Goal: Information Seeking & Learning: Learn about a topic

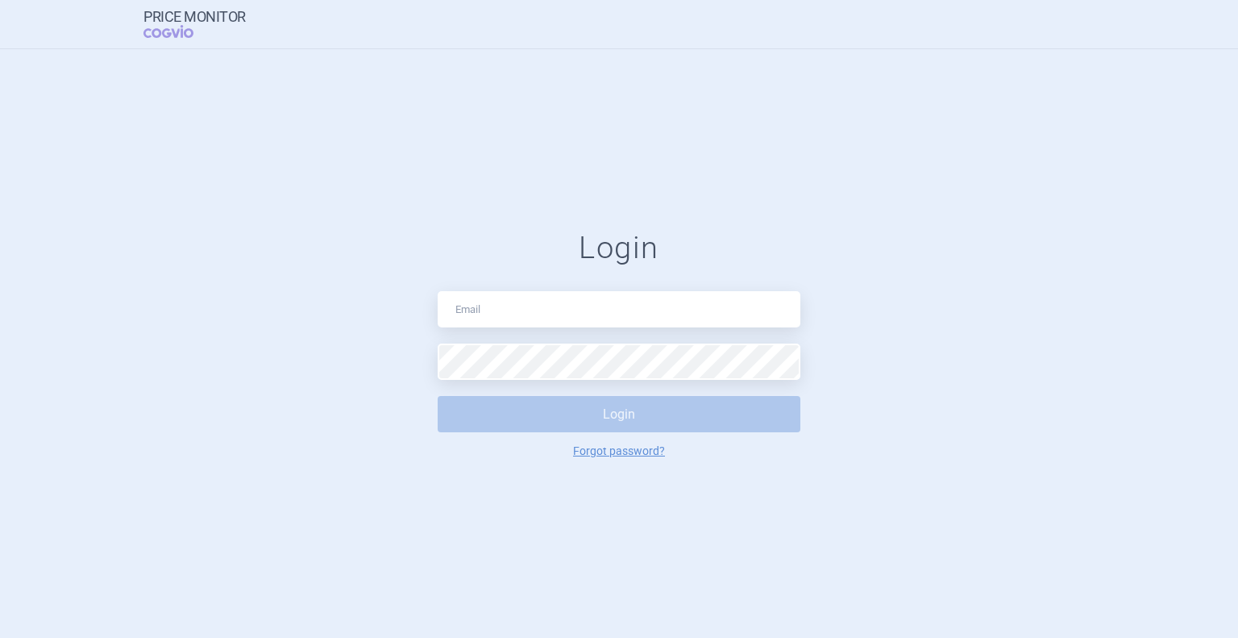
type input "[PERSON_NAME][EMAIL_ADDRESS][DOMAIN_NAME]"
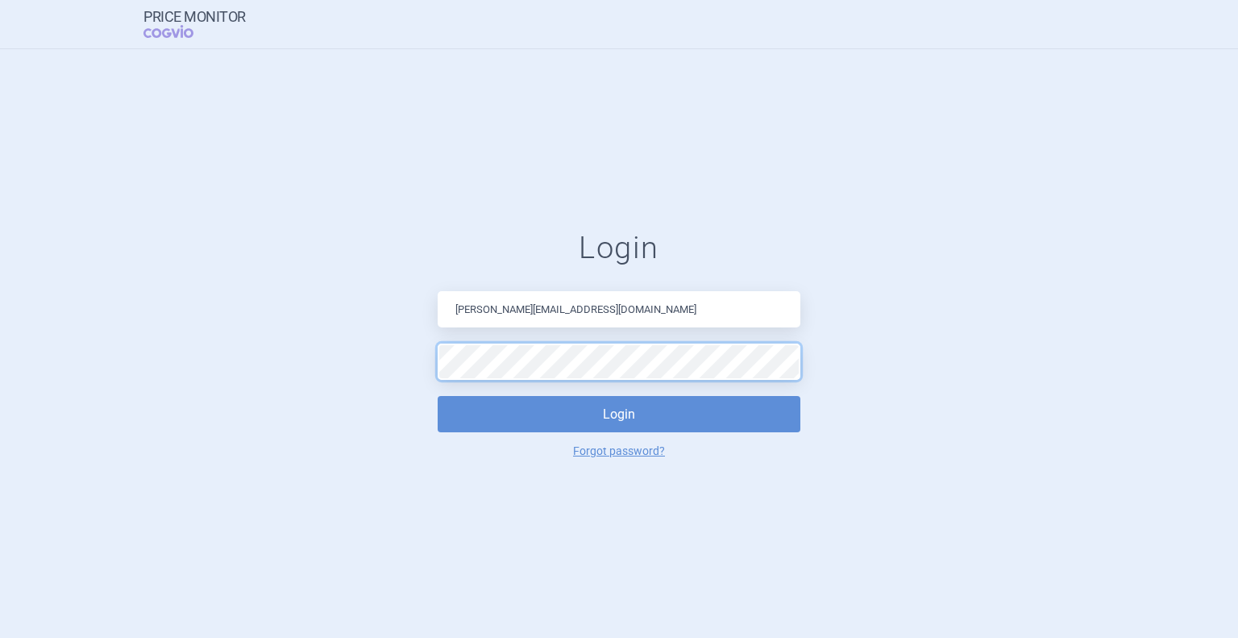
click at [438, 396] on button "Login" at bounding box center [619, 414] width 363 height 36
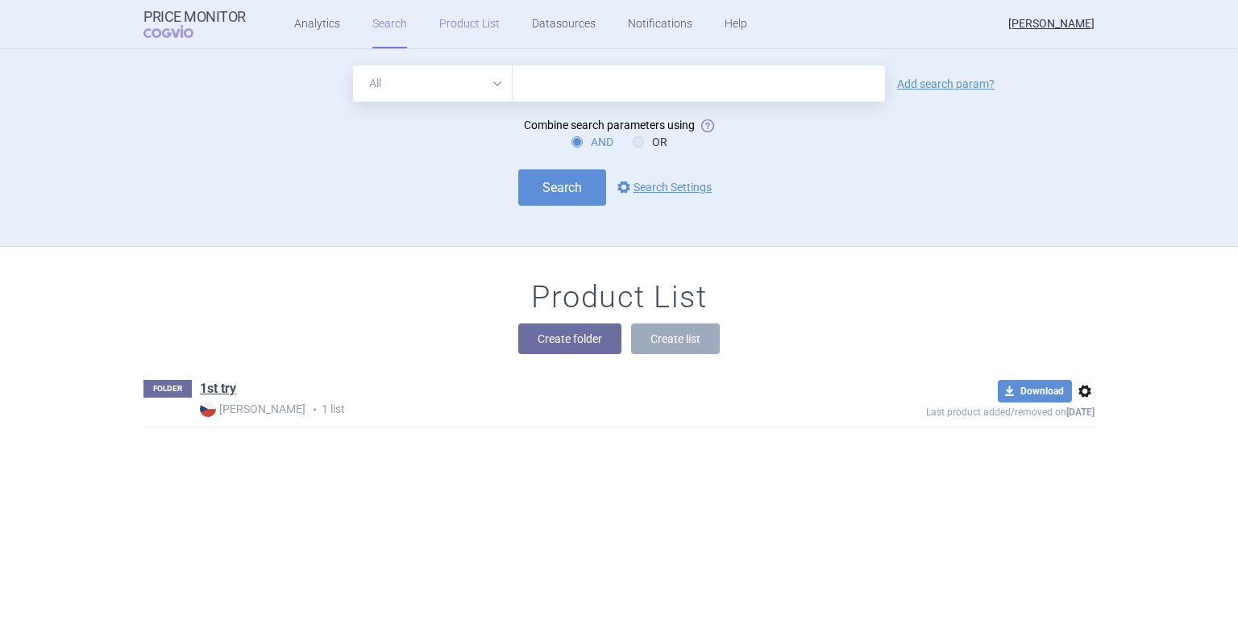
click at [439, 27] on link "Product List" at bounding box center [469, 24] width 60 height 48
click at [381, 20] on link "Search" at bounding box center [389, 24] width 35 height 48
click at [542, 347] on button "Create folder" at bounding box center [569, 338] width 103 height 31
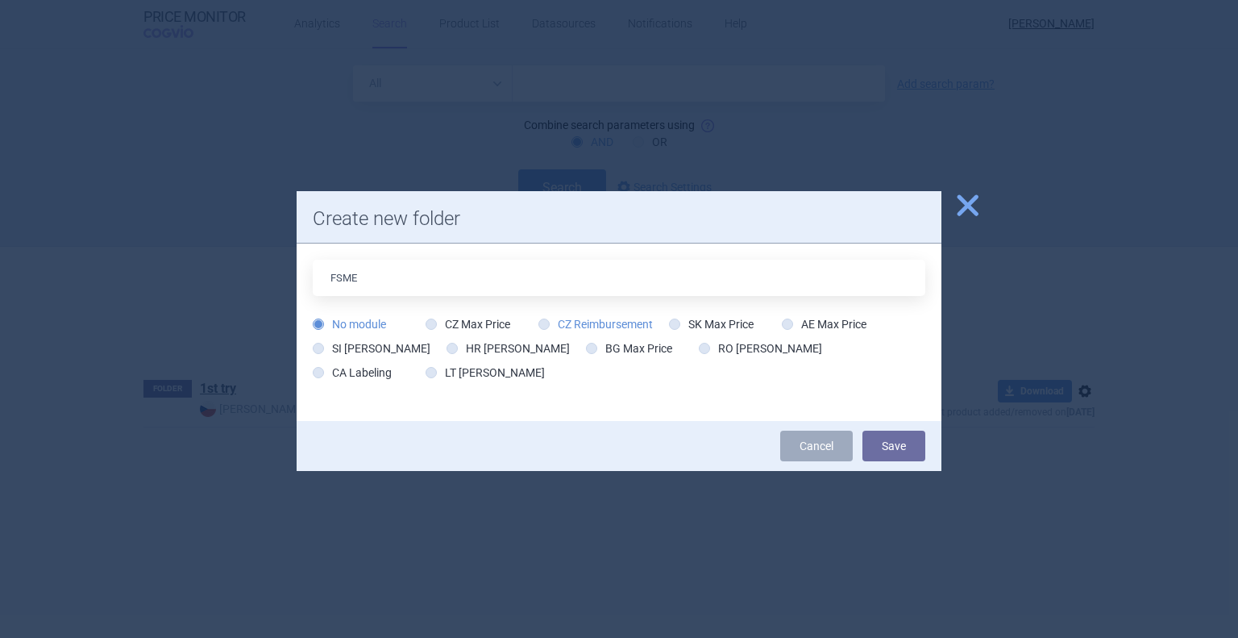
type input "FSME"
click at [541, 323] on icon at bounding box center [544, 323] width 11 height 11
click at [541, 323] on input "CZ Reimbursement" at bounding box center [547, 325] width 16 height 16
radio input "true"
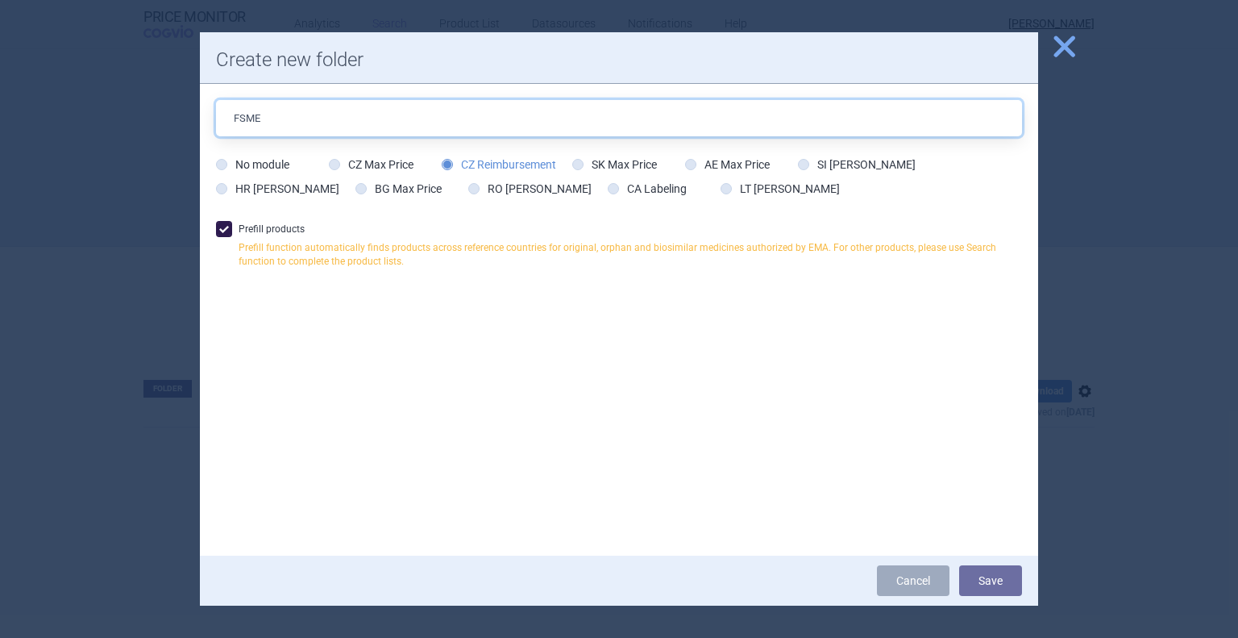
click at [306, 119] on input "FSME" at bounding box center [619, 118] width 806 height 36
type input "FSME 0,25"
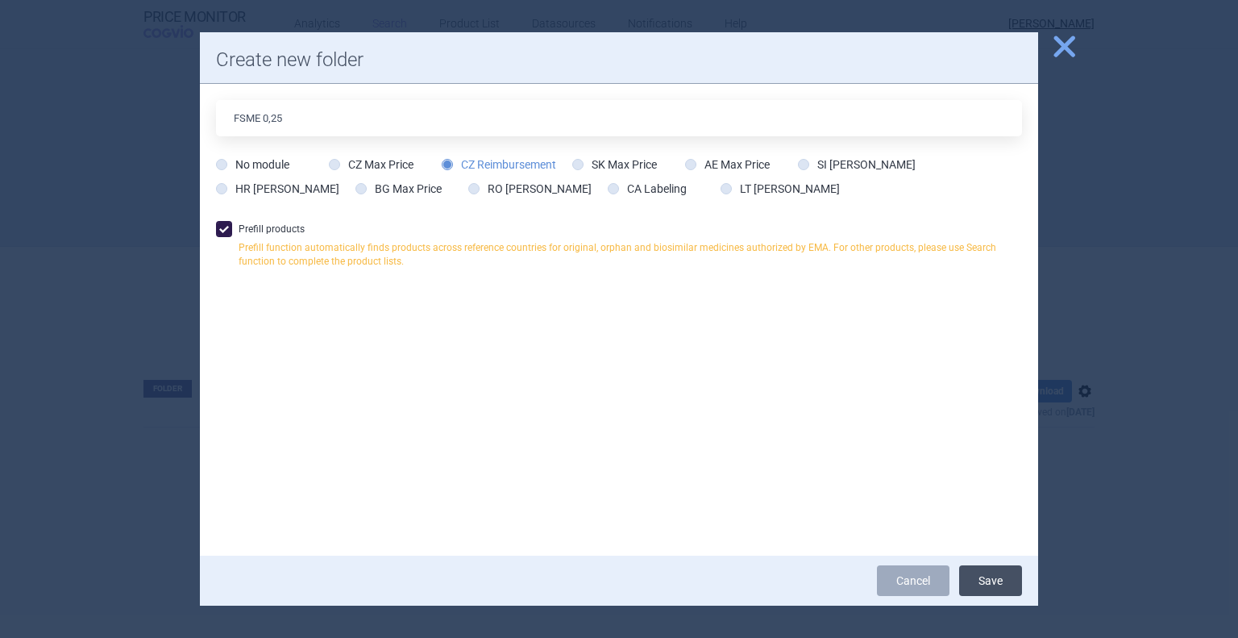
click at [971, 586] on button "Save" at bounding box center [990, 580] width 63 height 31
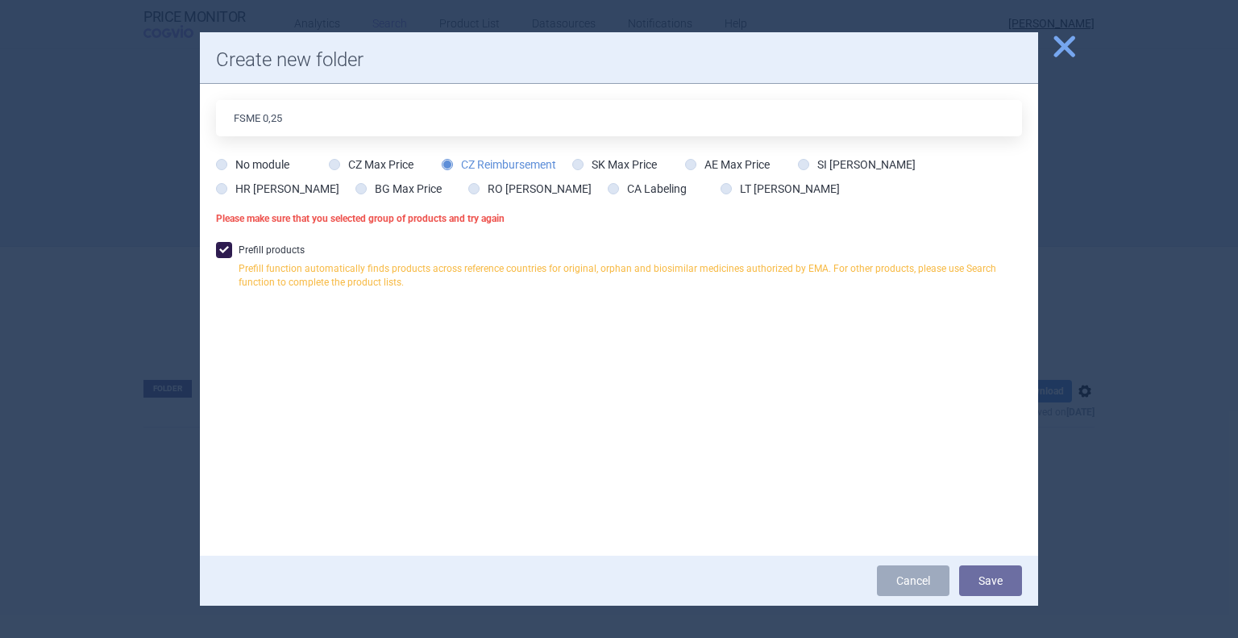
click at [451, 164] on icon at bounding box center [447, 164] width 11 height 11
click at [451, 164] on input "CZ Reimbursement" at bounding box center [451, 165] width 16 height 16
click at [227, 247] on span at bounding box center [224, 250] width 16 height 16
checkbox input "false"
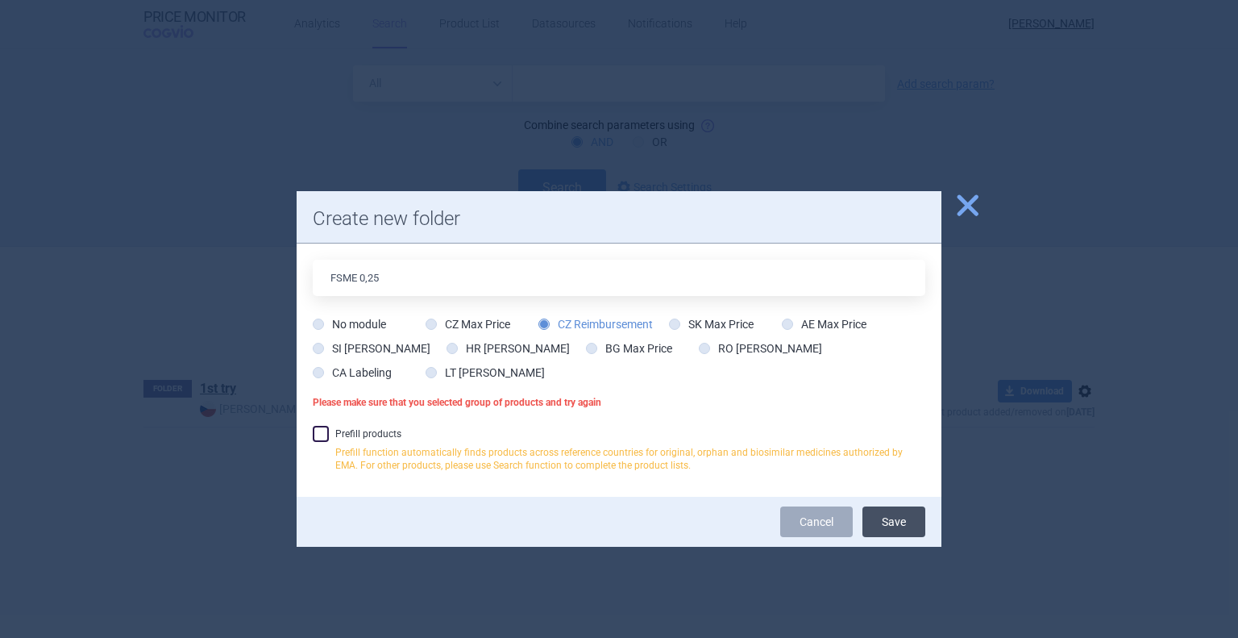
click at [899, 528] on button "Save" at bounding box center [894, 521] width 63 height 31
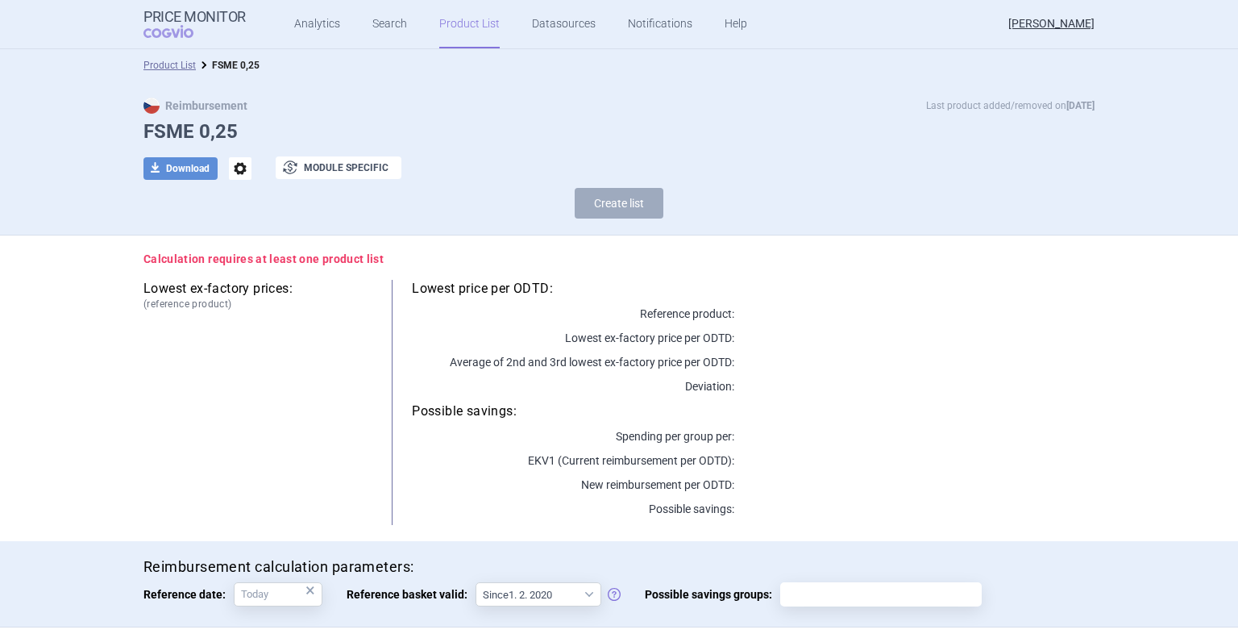
click at [458, 30] on link "Product List" at bounding box center [469, 24] width 60 height 48
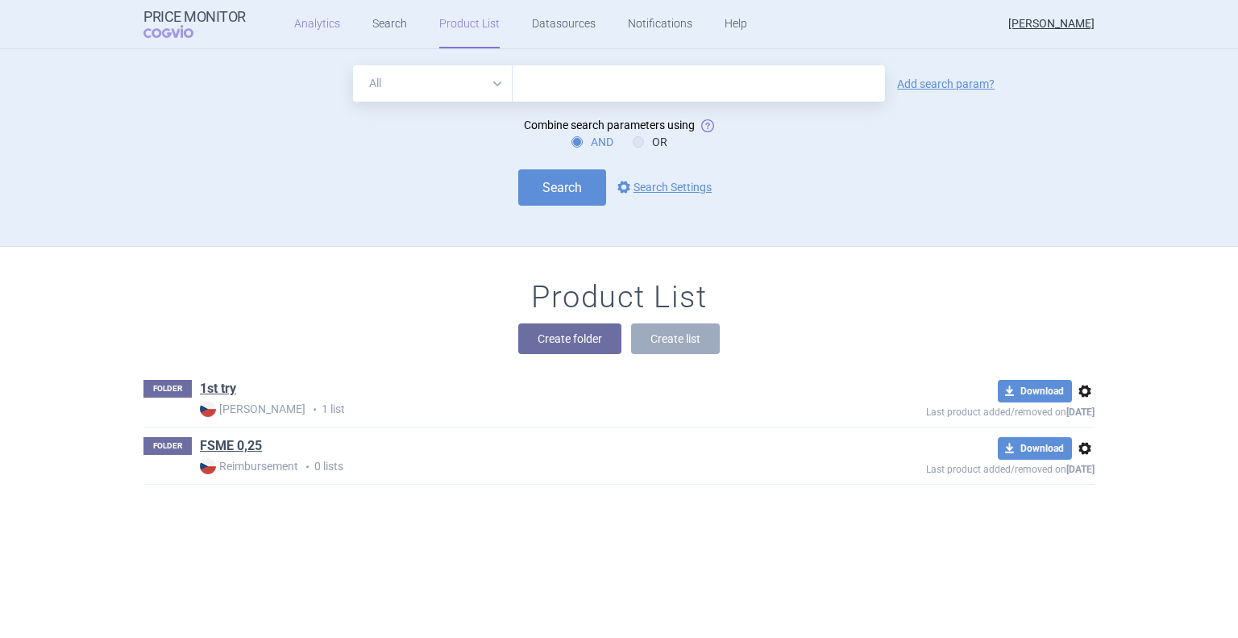
click at [328, 27] on link "Analytics" at bounding box center [317, 24] width 46 height 48
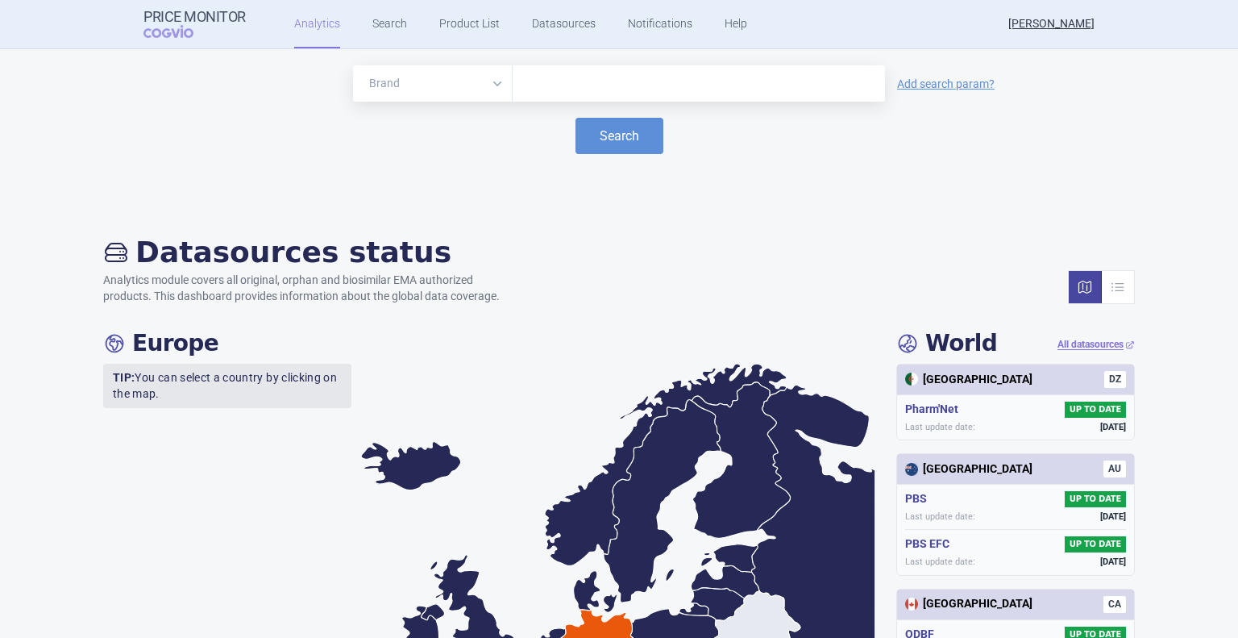
click at [532, 89] on input "text" at bounding box center [699, 83] width 356 height 21
click at [576, 118] on button "Search" at bounding box center [620, 136] width 88 height 36
click at [596, 127] on button "Search" at bounding box center [620, 136] width 88 height 36
click at [540, 82] on input "fsme immun" at bounding box center [699, 83] width 356 height 21
click at [632, 127] on button "Search" at bounding box center [620, 136] width 88 height 36
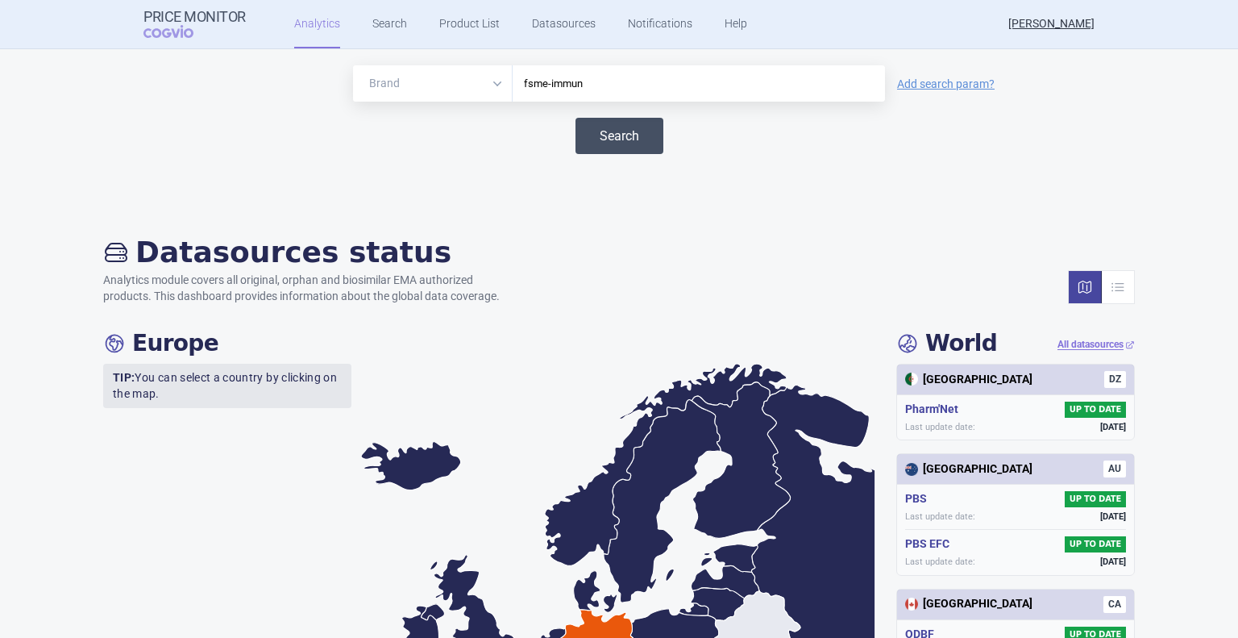
click at [623, 133] on button "Search" at bounding box center [620, 136] width 88 height 36
drag, startPoint x: 581, startPoint y: 91, endPoint x: 519, endPoint y: 89, distance: 62.1
click at [521, 89] on input "fsme-immun" at bounding box center [699, 83] width 356 height 21
type input "f"
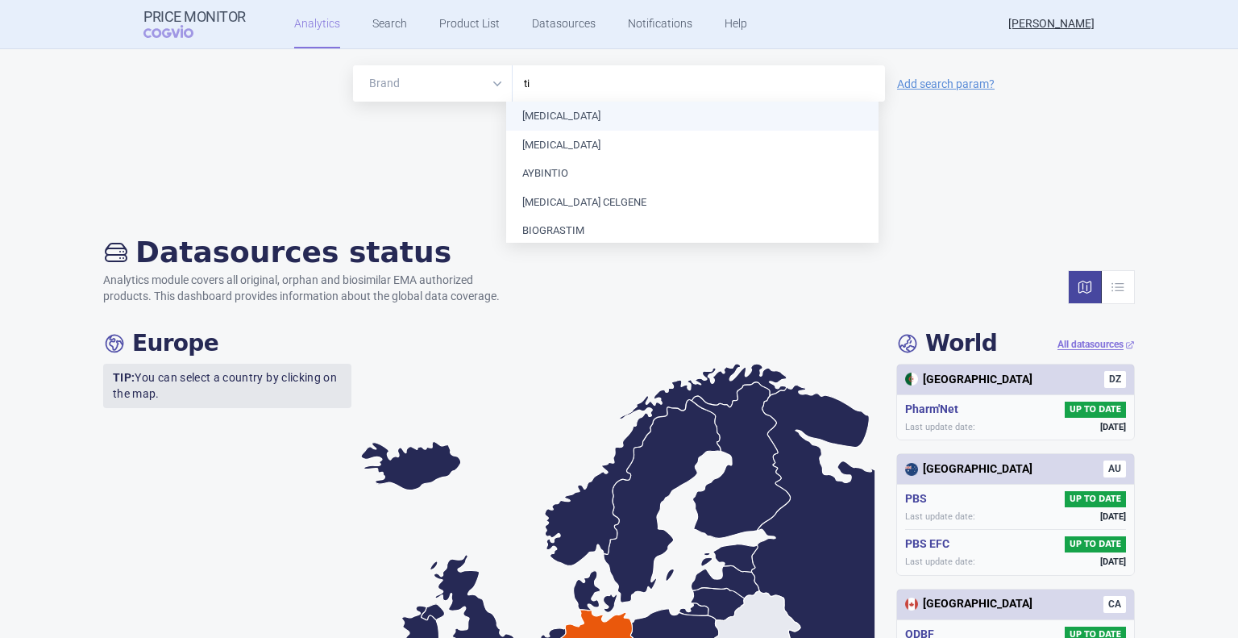
type input "t"
type input "i"
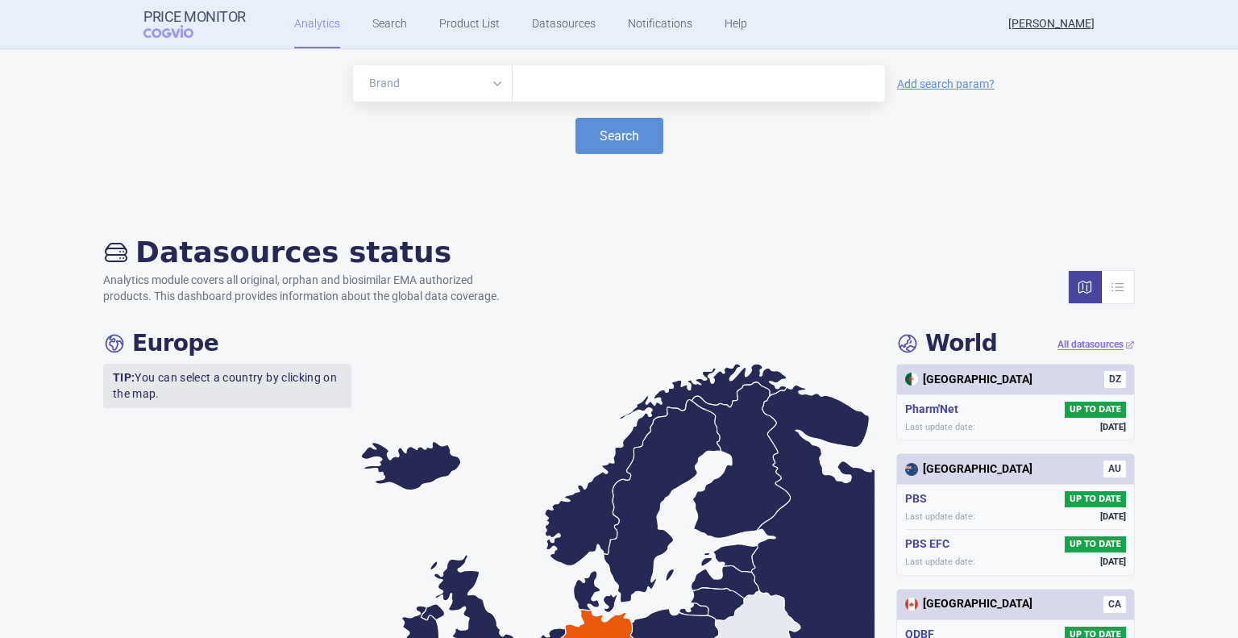
click at [472, 86] on select "Brand ATC/Active substance Therapeutic area" at bounding box center [433, 83] width 160 height 36
select select "atc"
click at [353, 65] on select "Brand ATC/Active substance Therapeutic area" at bounding box center [433, 83] width 160 height 36
click at [526, 86] on input "text" at bounding box center [699, 83] width 356 height 21
paste input "J07BA01"
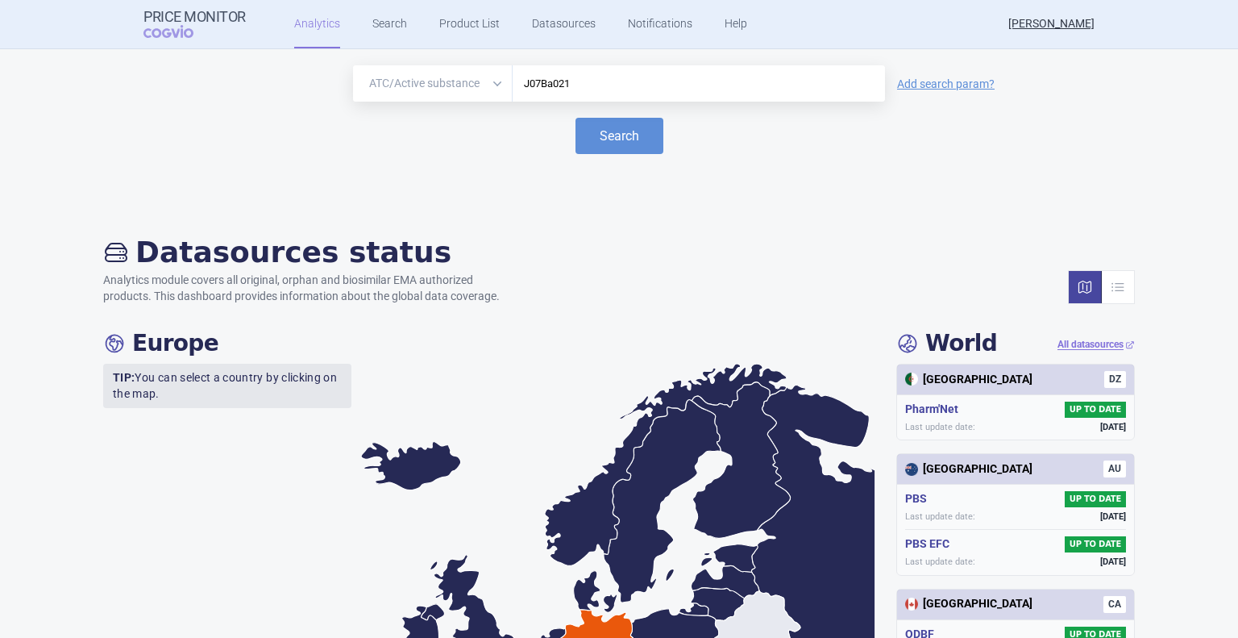
click at [558, 83] on input "J07Ba021" at bounding box center [699, 83] width 356 height 21
type input "J07Ba01"
click at [591, 138] on button "Search" at bounding box center [620, 136] width 88 height 36
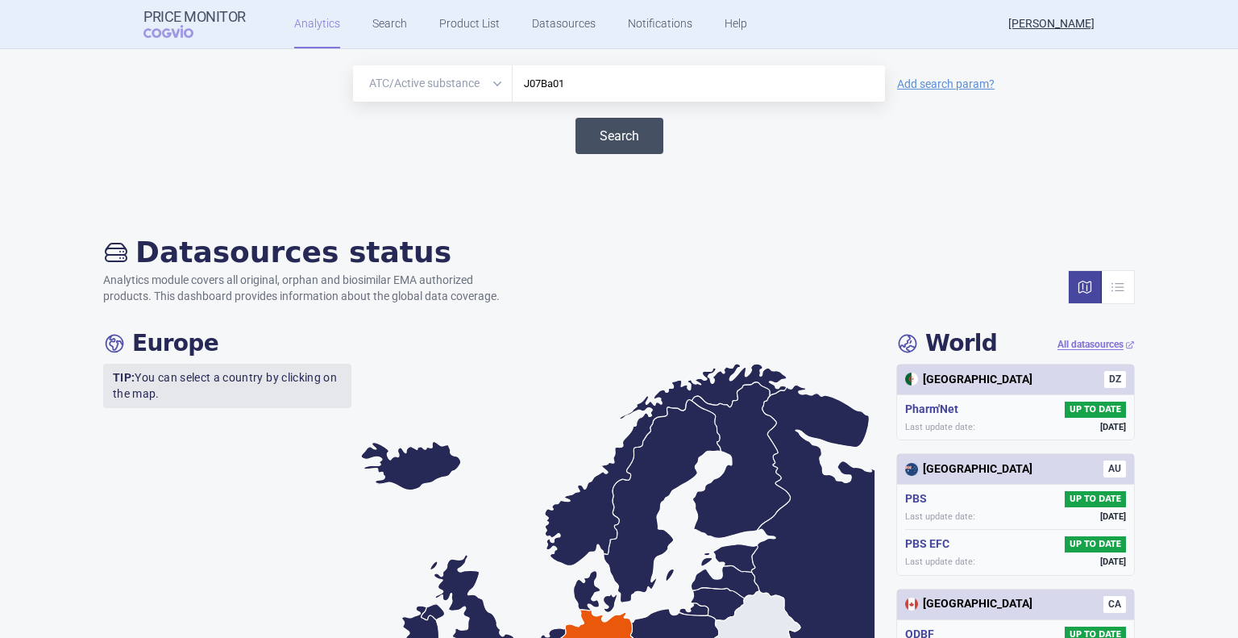
click at [591, 138] on button "Search" at bounding box center [620, 136] width 88 height 36
click at [464, 84] on select "Brand ATC/Active substance Therapeutic area" at bounding box center [433, 83] width 160 height 36
select select "brand"
click at [353, 65] on select "Brand ATC/Active substance Therapeutic area" at bounding box center [433, 83] width 160 height 36
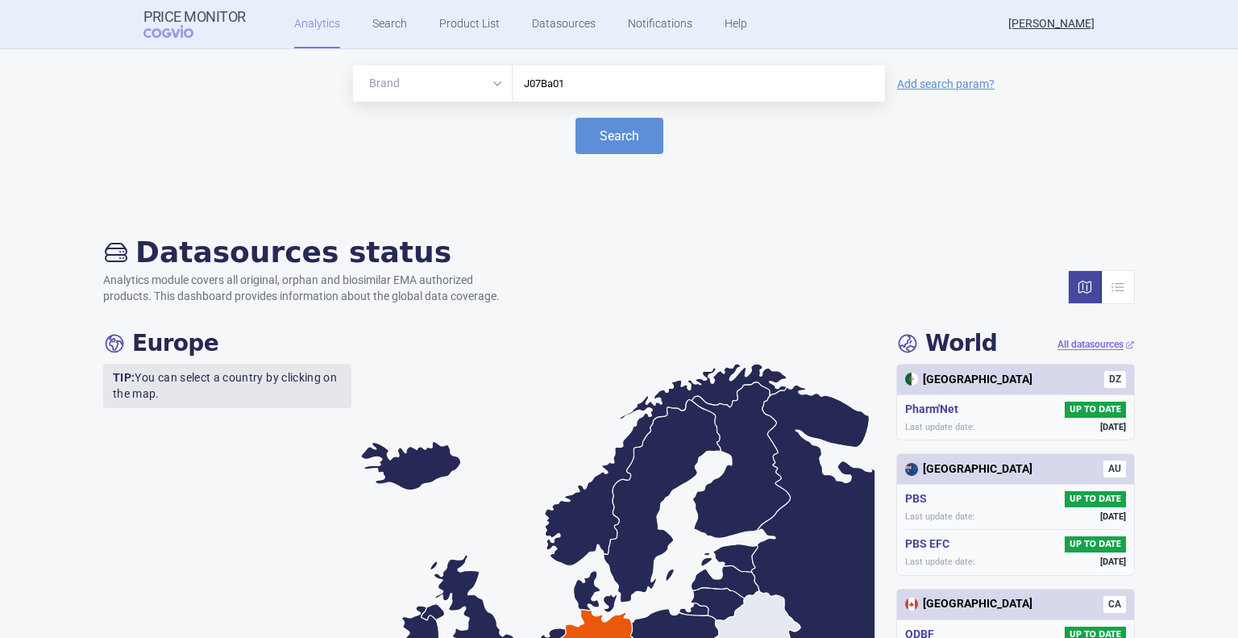
drag, startPoint x: 560, startPoint y: 85, endPoint x: 476, endPoint y: 85, distance: 83.8
click at [476, 85] on div "Brand ATC/Active substance Therapeutic area J07Ba01" at bounding box center [619, 83] width 532 height 36
drag, startPoint x: 475, startPoint y: 85, endPoint x: 469, endPoint y: 97, distance: 12.6
click at [475, 85] on select "Brand ATC/Active substance Therapeutic area" at bounding box center [433, 83] width 160 height 36
select select "therapeutic-area"
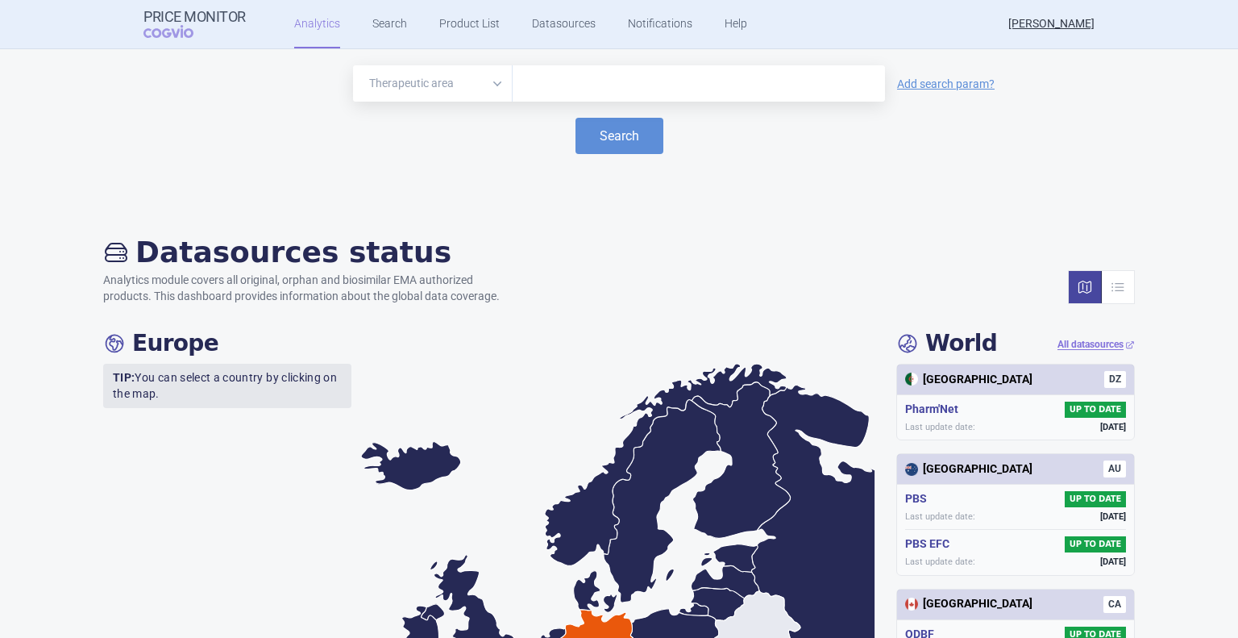
click at [353, 65] on select "Brand ATC/Active substance Therapeutic area" at bounding box center [433, 83] width 160 height 36
click at [532, 85] on input "text" at bounding box center [699, 83] width 356 height 21
type input "vacc"
click at [590, 138] on button "Search" at bounding box center [620, 136] width 88 height 36
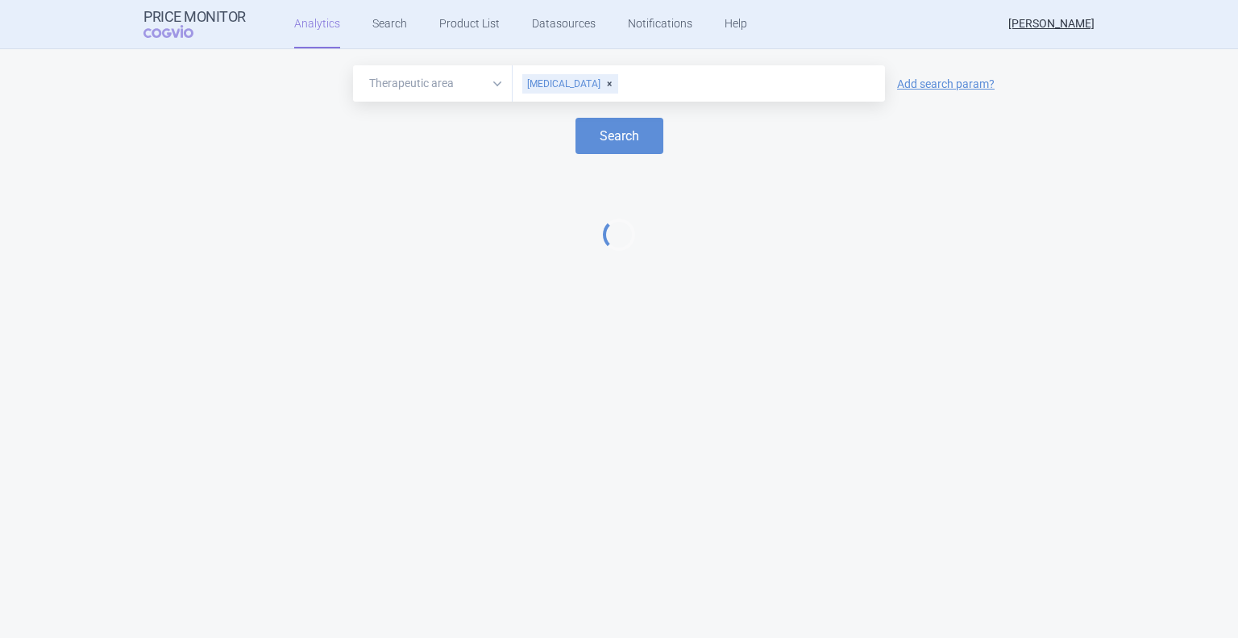
select select "EUR"
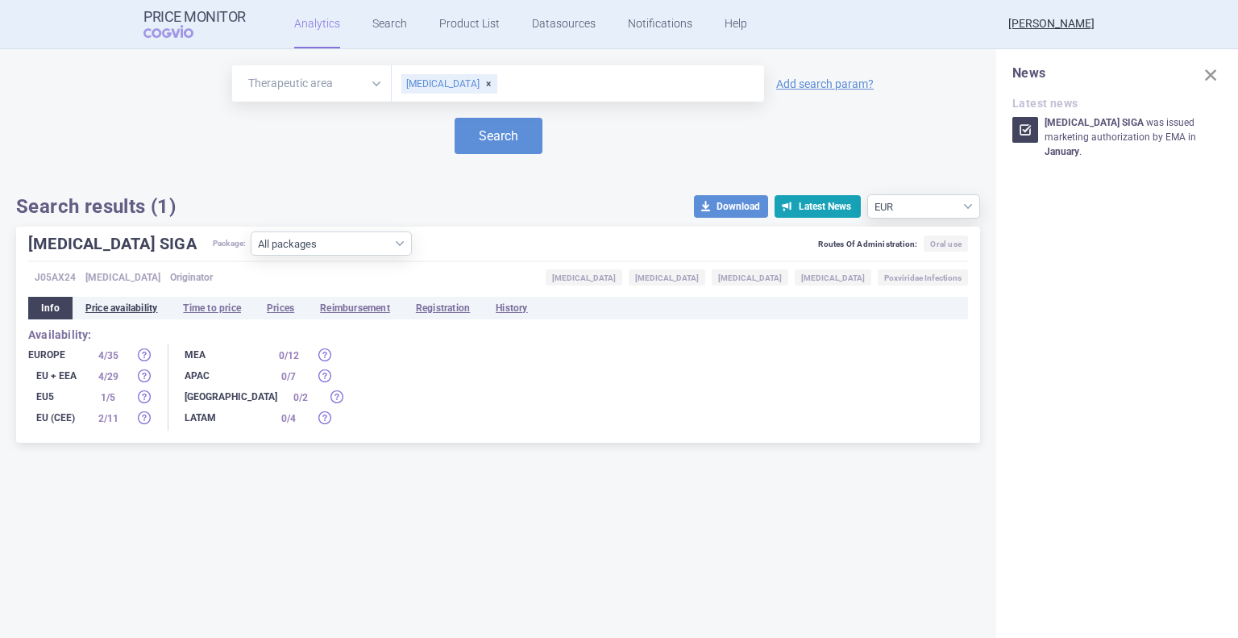
click at [146, 310] on li "Price availability" at bounding box center [122, 308] width 98 height 23
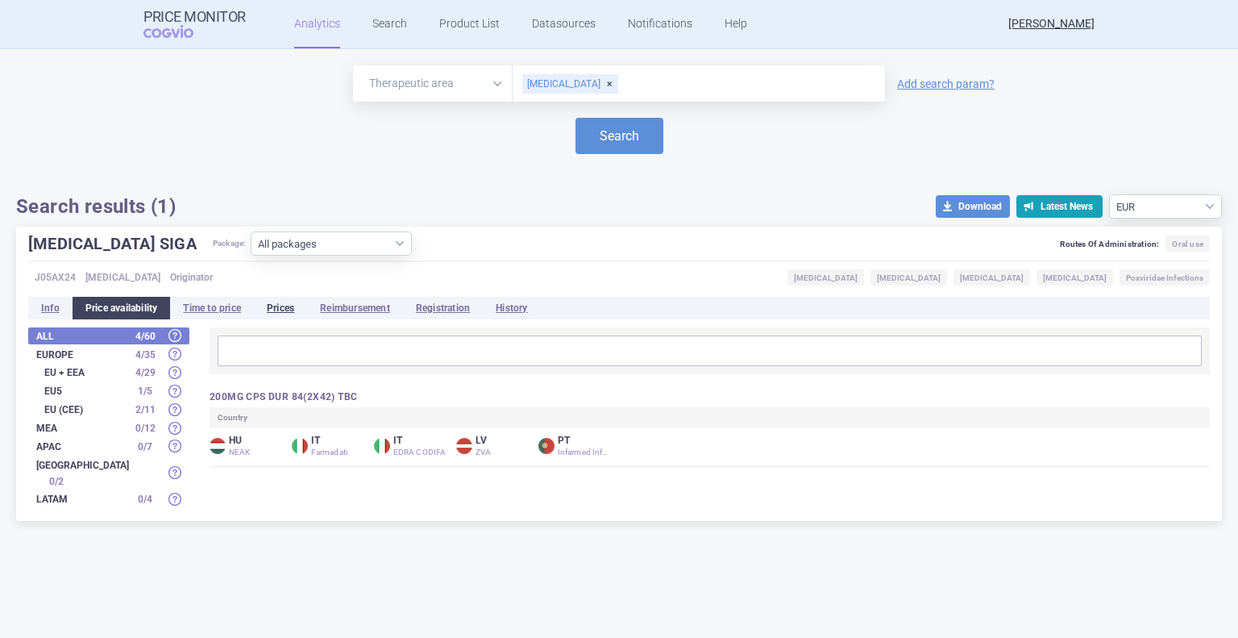
click at [293, 308] on li "Prices" at bounding box center [280, 308] width 53 height 23
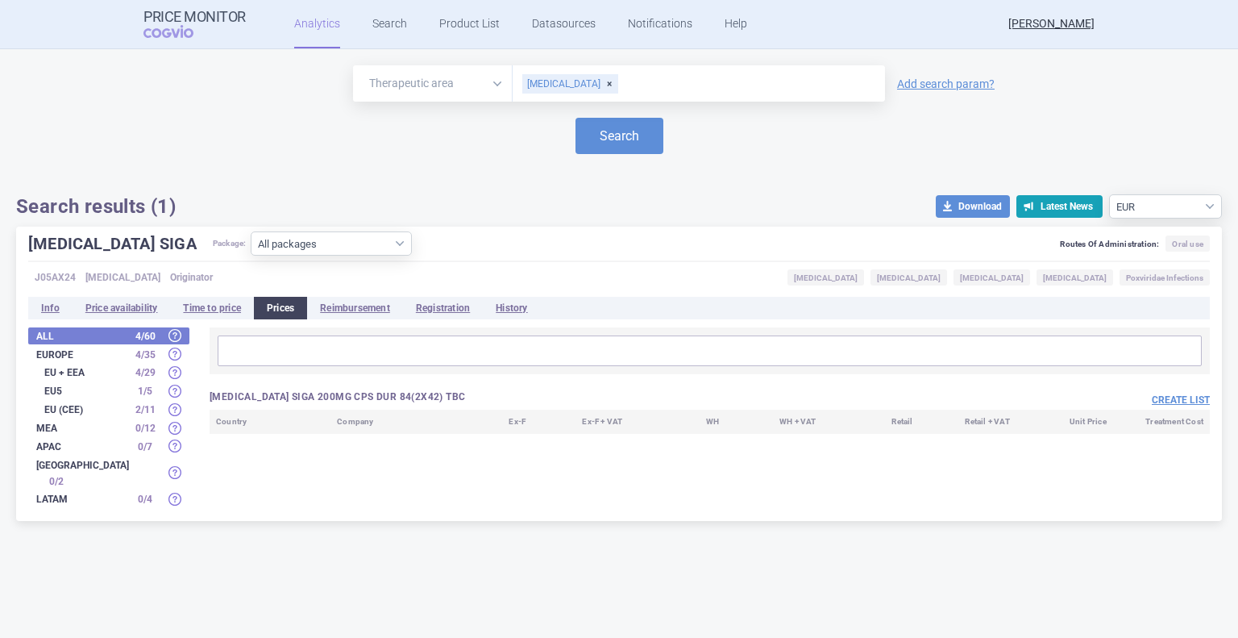
click at [574, 86] on div "[MEDICAL_DATA]" at bounding box center [570, 83] width 96 height 19
click at [490, 80] on select "Brand ATC/Active substance Therapeutic area" at bounding box center [433, 83] width 160 height 36
select select "brand"
click at [353, 65] on select "Brand ATC/Active substance Therapeutic area" at bounding box center [433, 83] width 160 height 36
click at [532, 85] on input "text" at bounding box center [699, 83] width 356 height 21
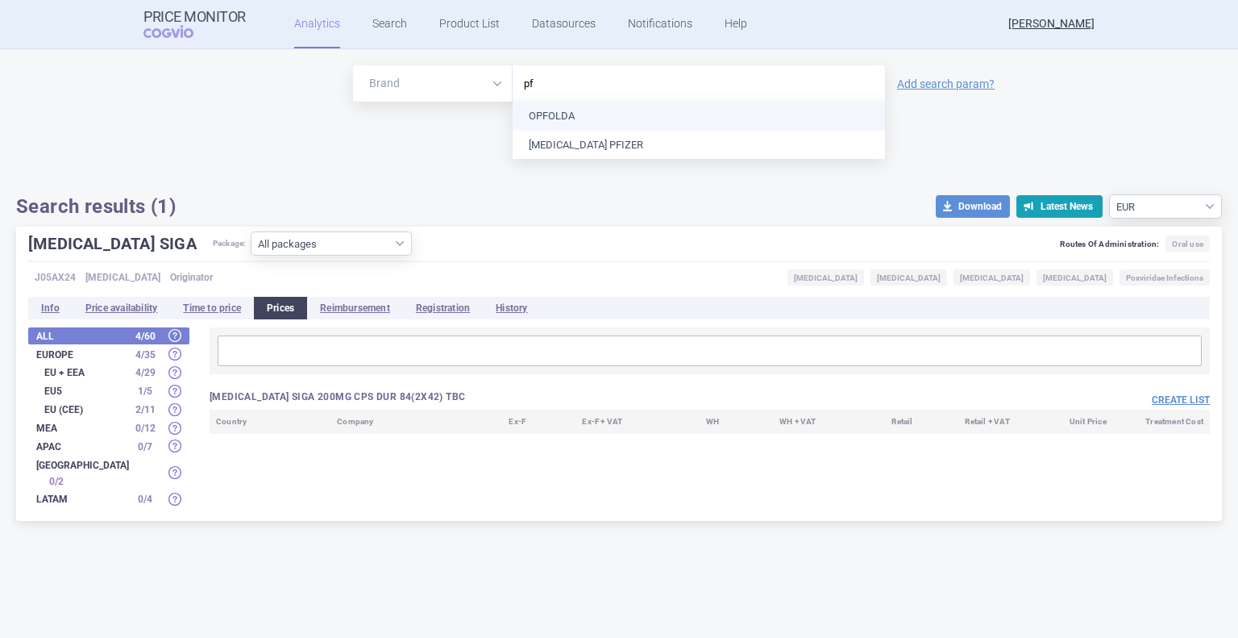
type input "p"
drag, startPoint x: 552, startPoint y: 81, endPoint x: 474, endPoint y: 88, distance: 78.5
click at [474, 88] on div "Brand ATC/Active substance Therapeutic area fsme" at bounding box center [619, 83] width 532 height 36
click at [527, 82] on input "ticov" at bounding box center [699, 83] width 356 height 21
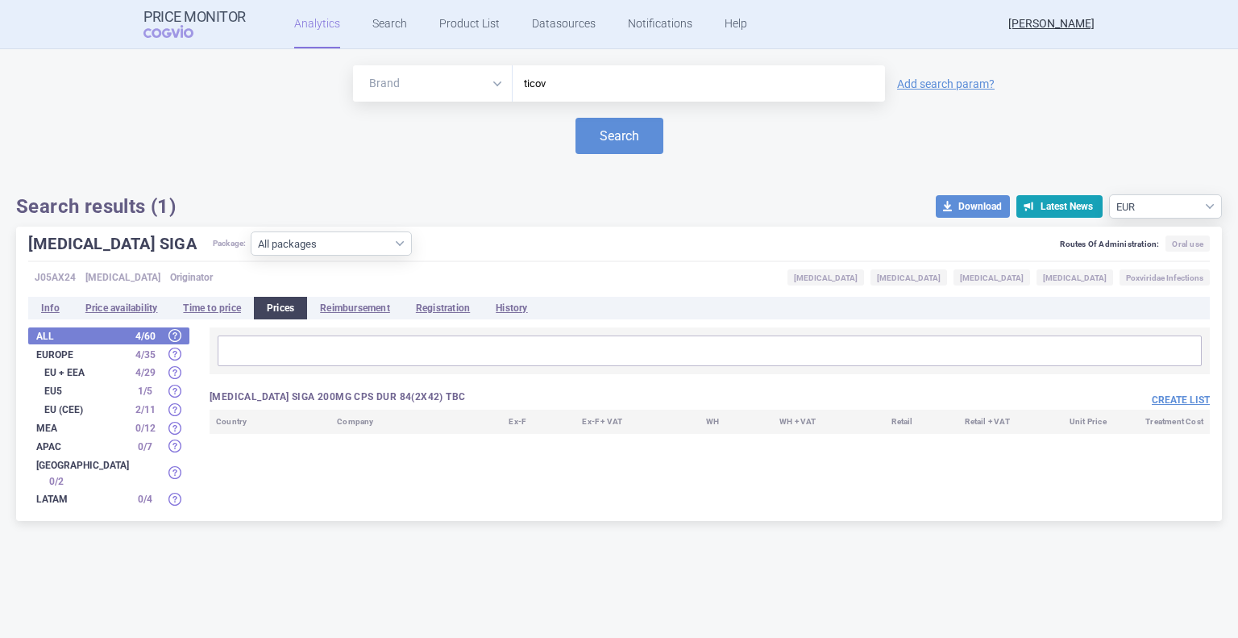
paste input "J07BA01"
type input "J07BA01"
click at [606, 149] on button "Search" at bounding box center [620, 136] width 88 height 36
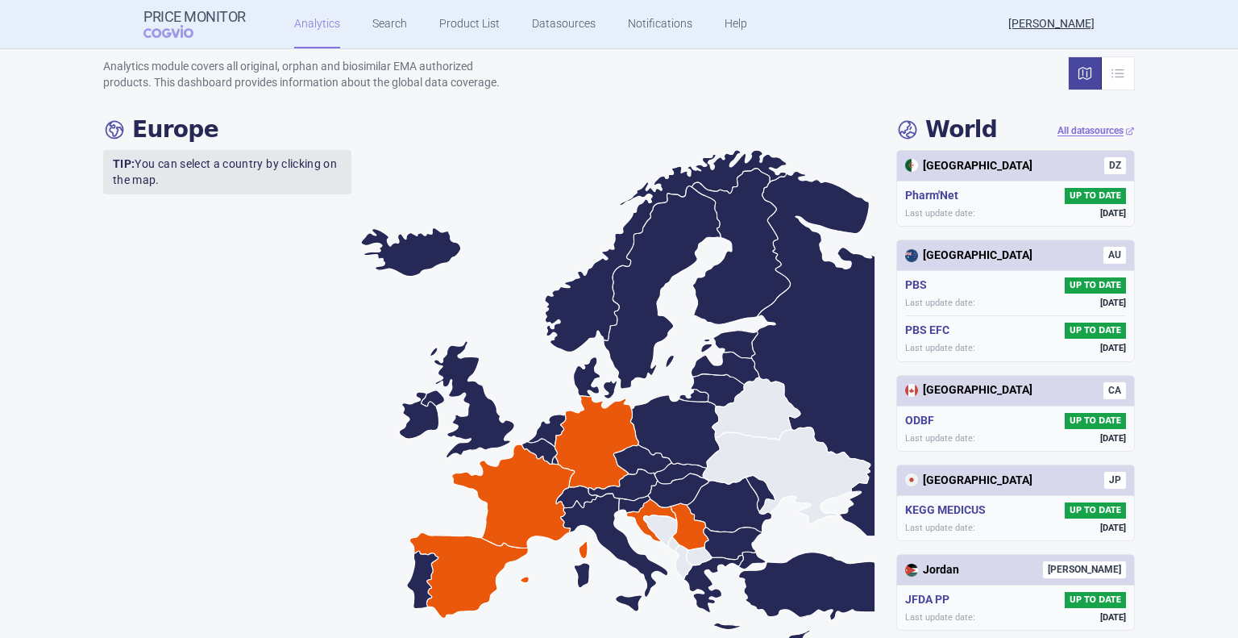
scroll to position [242, 0]
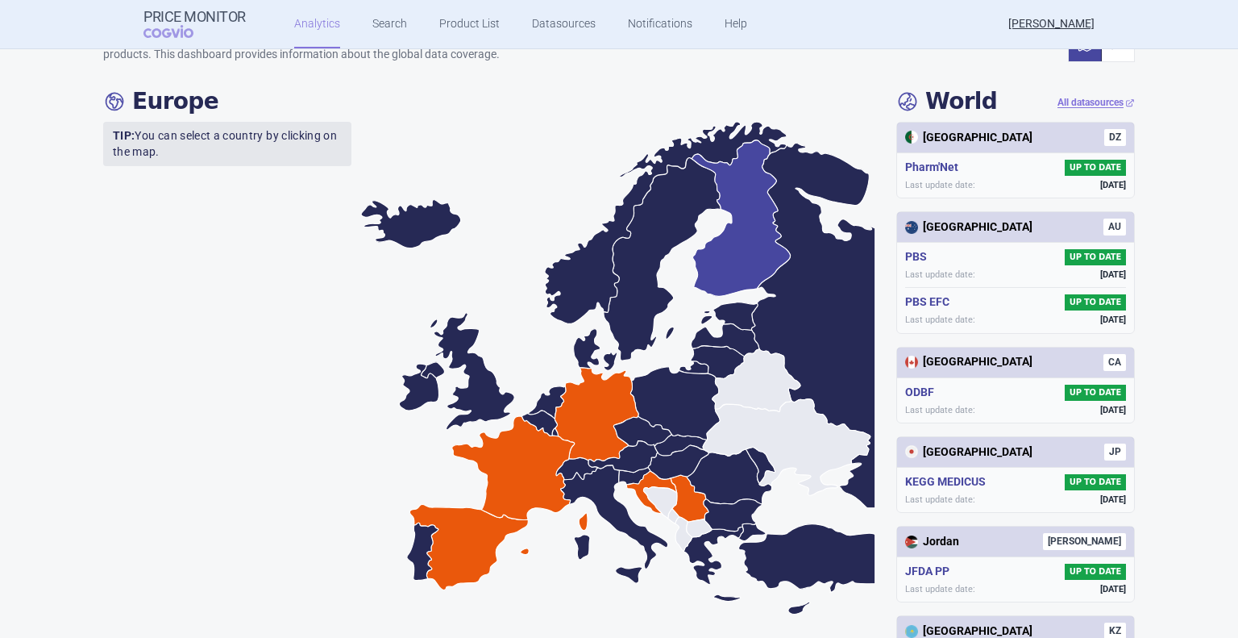
click at [716, 261] on icon at bounding box center [742, 218] width 98 height 156
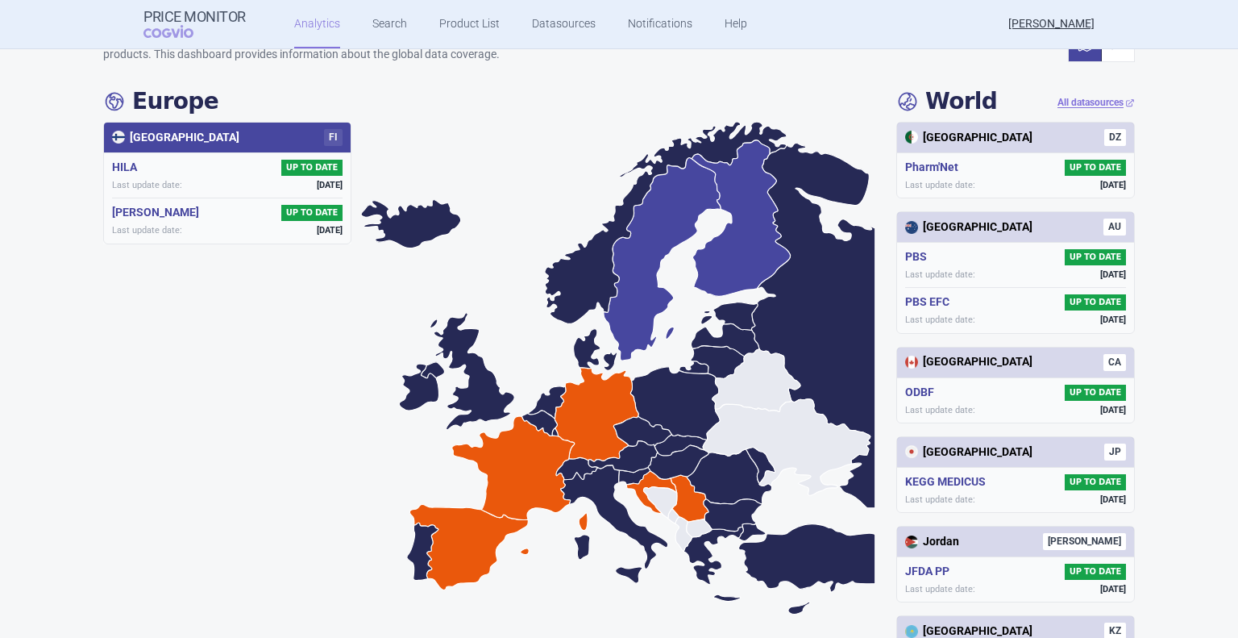
click at [631, 280] on icon at bounding box center [663, 259] width 118 height 203
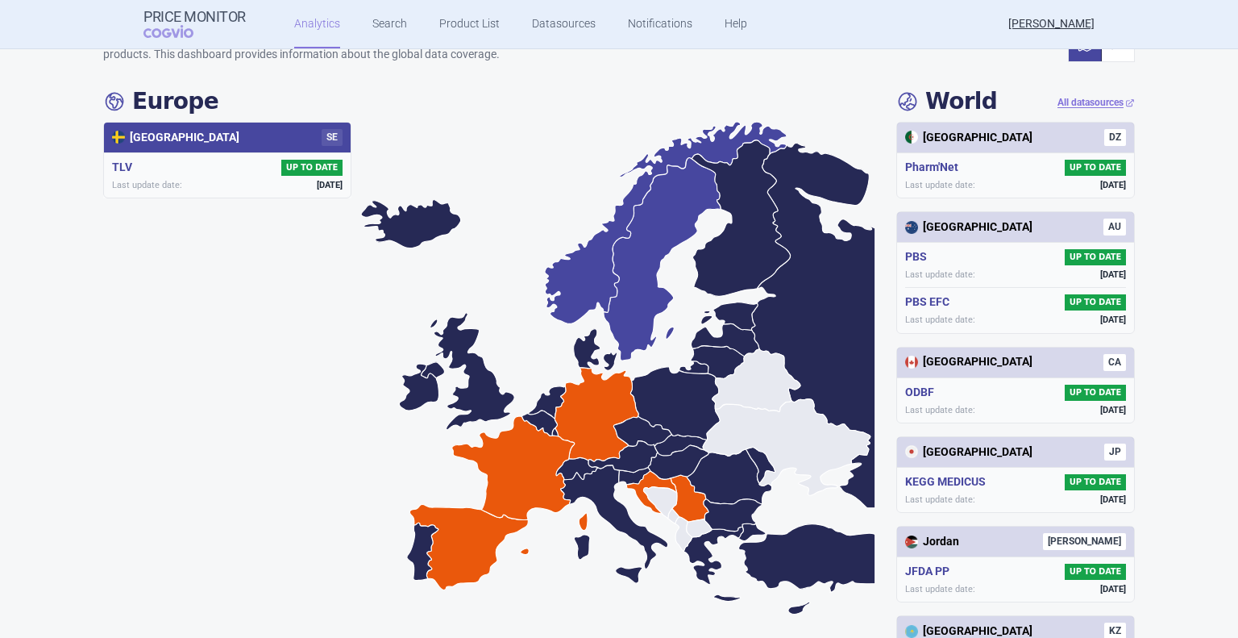
click at [562, 283] on icon at bounding box center [666, 223] width 242 height 202
click at [626, 280] on icon at bounding box center [663, 259] width 118 height 203
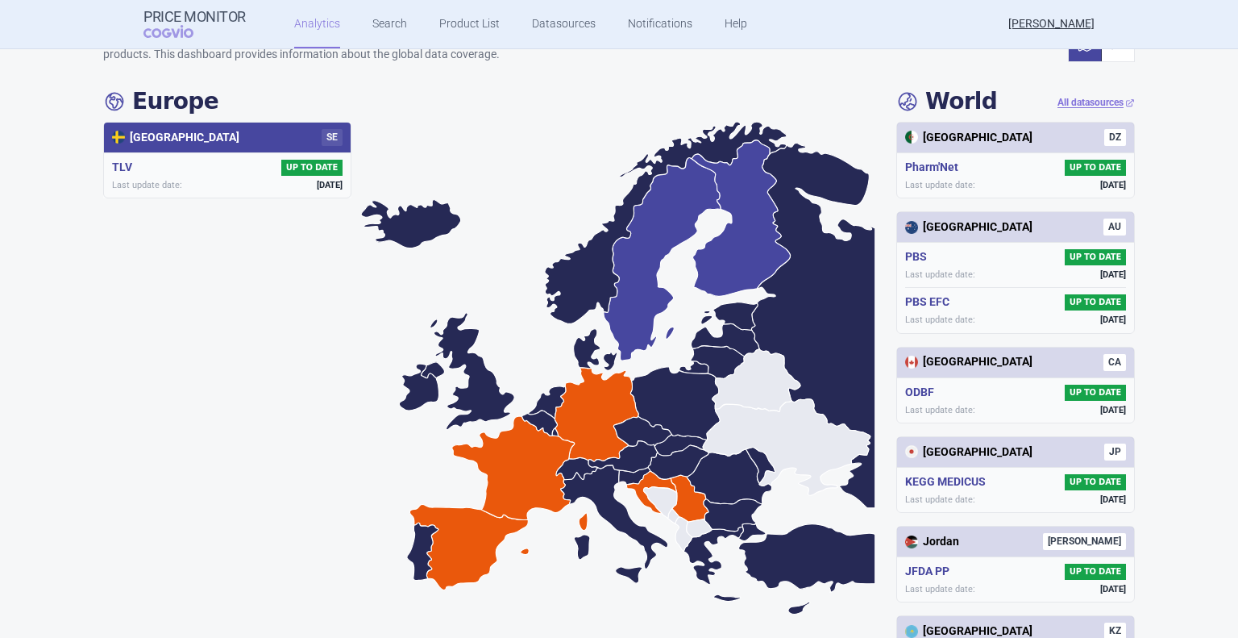
click at [744, 271] on icon at bounding box center [742, 218] width 98 height 156
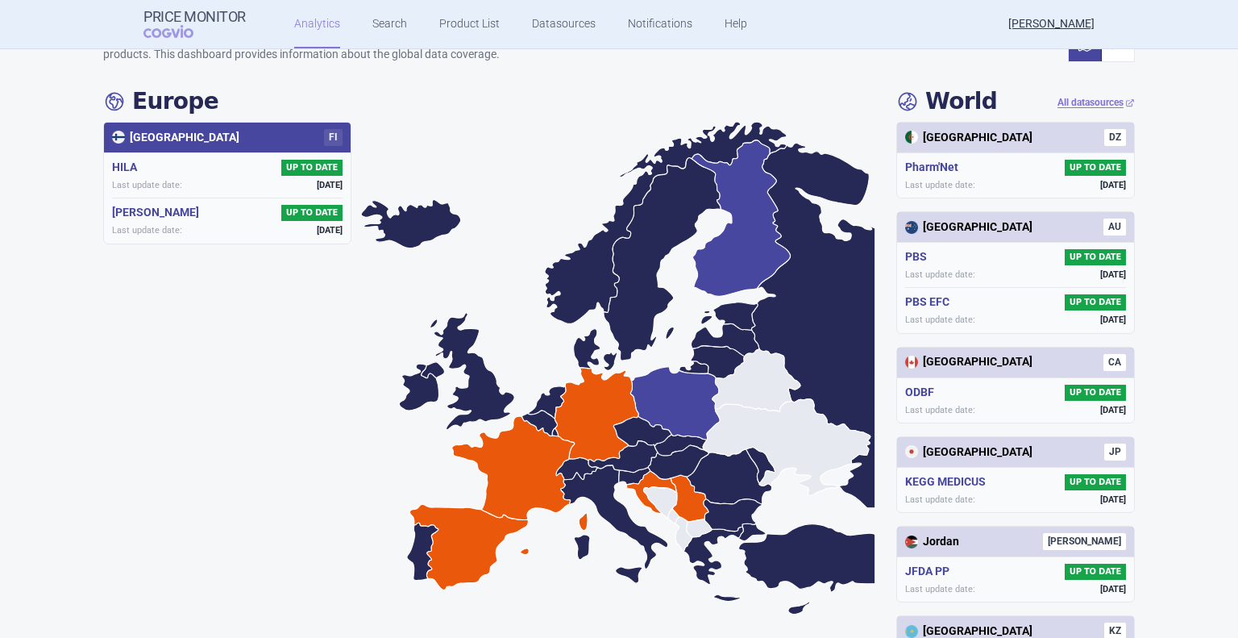
click at [673, 406] on icon at bounding box center [674, 403] width 89 height 73
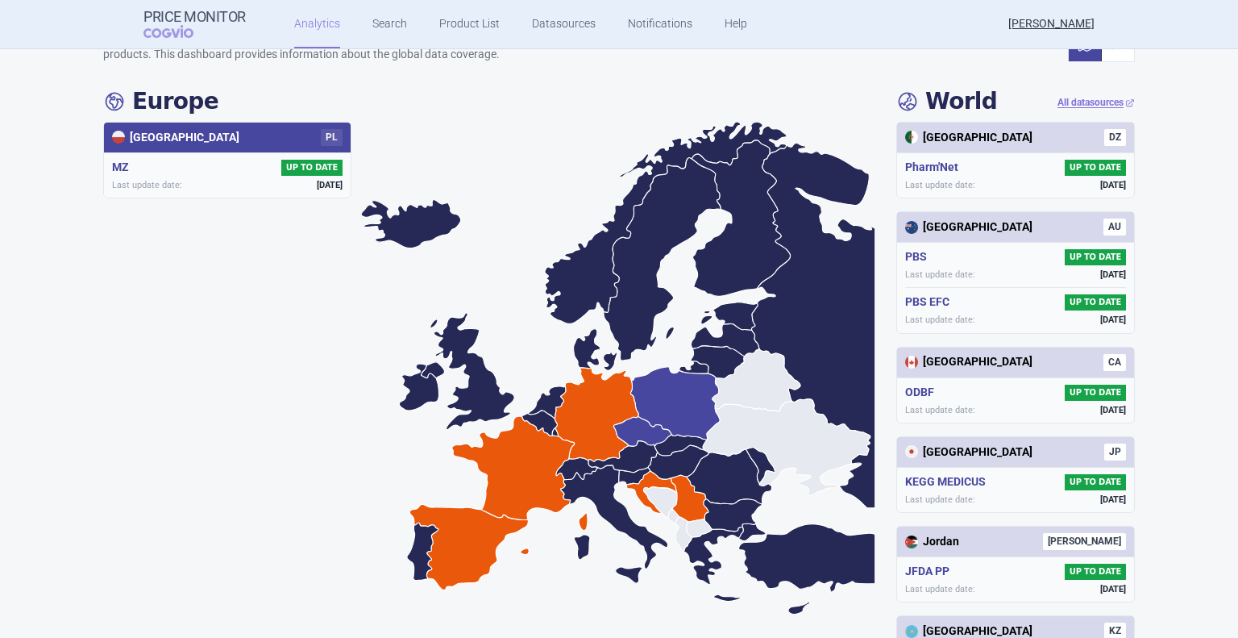
click at [633, 431] on icon at bounding box center [643, 431] width 58 height 30
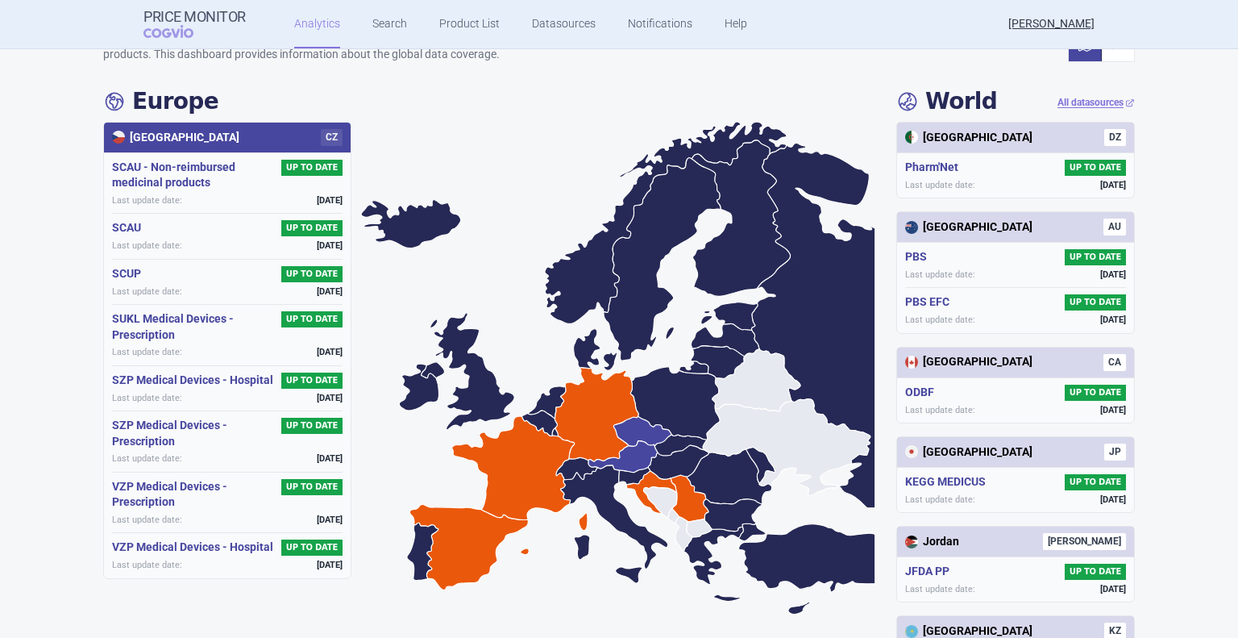
click at [626, 453] on icon at bounding box center [623, 456] width 69 height 31
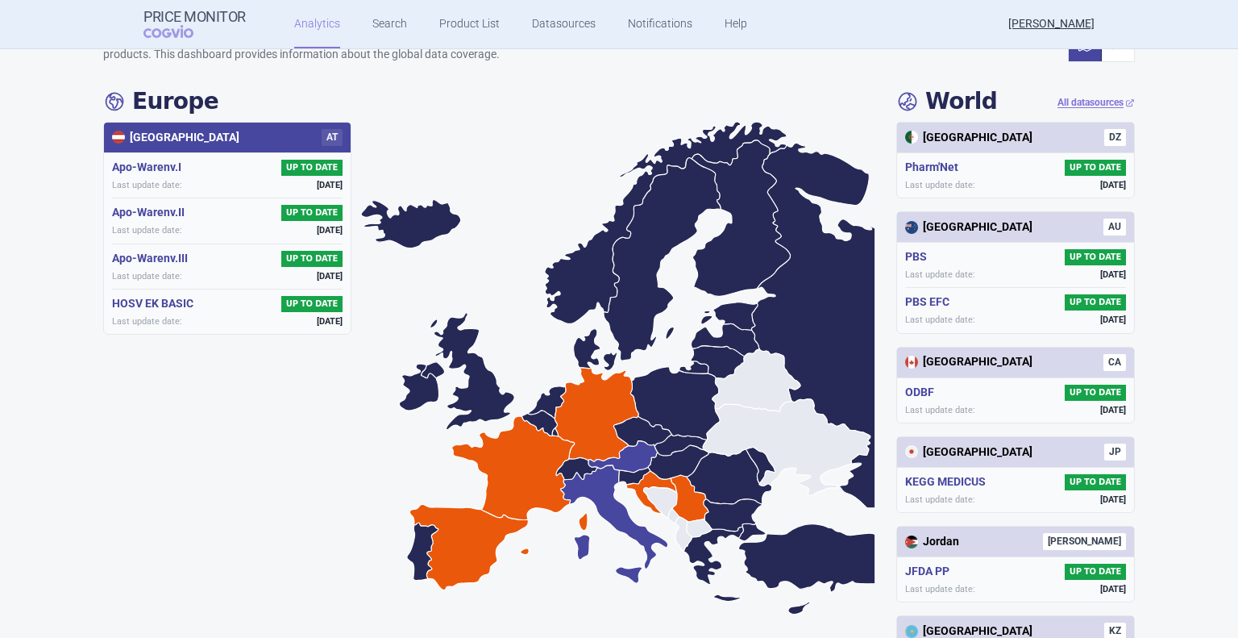
click at [600, 477] on icon at bounding box center [614, 524] width 107 height 118
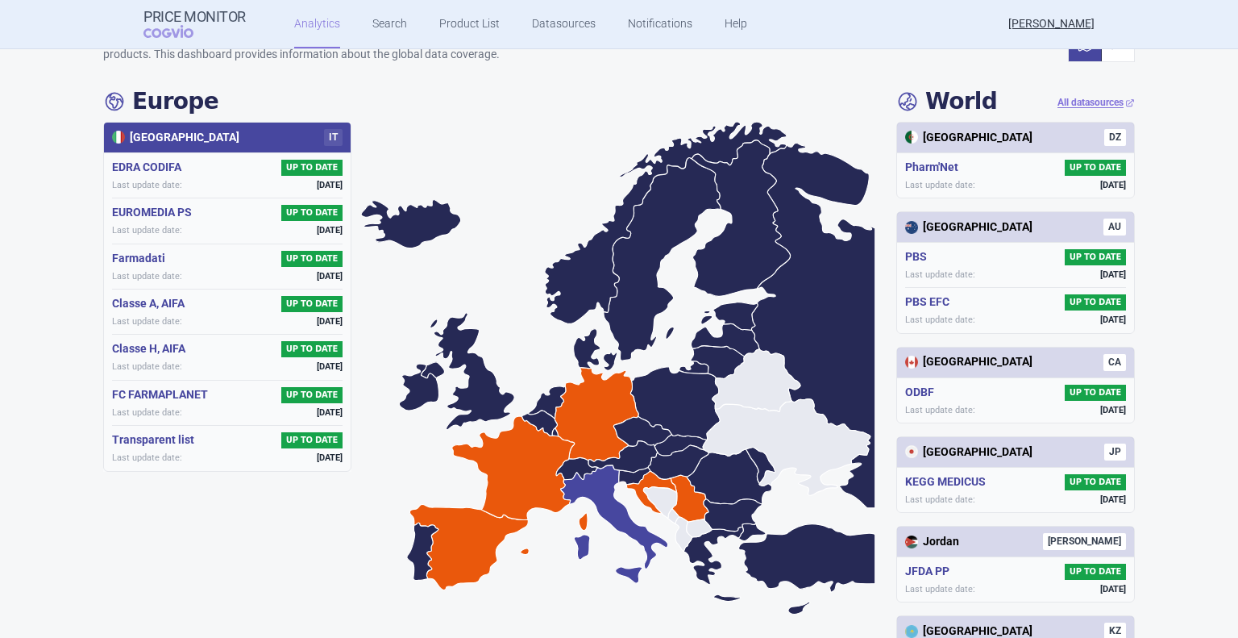
scroll to position [0, 0]
